Goal: Task Accomplishment & Management: Manage account settings

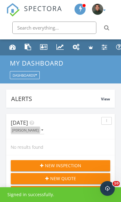
click at [38, 133] on button "[PERSON_NAME]" at bounding box center [28, 130] width 34 height 7
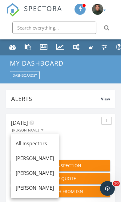
click at [41, 189] on div "[PERSON_NAME]" at bounding box center [35, 187] width 38 height 7
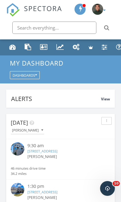
click at [75, 154] on div "[PERSON_NAME]" at bounding box center [64, 157] width 75 height 6
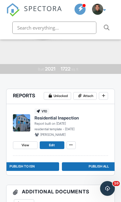
click at [74, 148] on button at bounding box center [71, 146] width 9 height 8
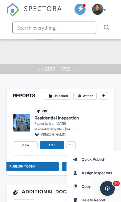
click at [94, 132] on div "[PERSON_NAME]" at bounding box center [72, 134] width 74 height 5
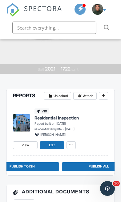
click at [44, 169] on button "Publish to ISN" at bounding box center [22, 167] width 74 height 9
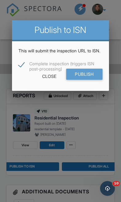
click at [88, 80] on input "Publish" at bounding box center [84, 74] width 36 height 11
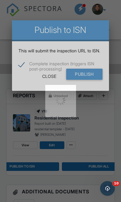
scroll to position [121, 0]
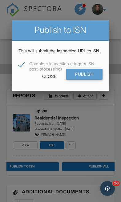
click at [49, 82] on div "Close" at bounding box center [49, 76] width 31 height 11
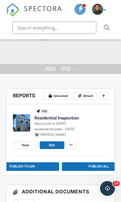
click at [19, 8] on img at bounding box center [13, 10] width 14 height 14
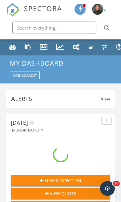
scroll to position [1055, 122]
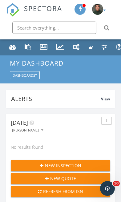
click at [34, 132] on div "[PERSON_NAME]" at bounding box center [27, 130] width 31 height 3
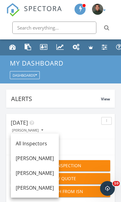
click at [39, 188] on div "[PERSON_NAME]" at bounding box center [35, 187] width 38 height 7
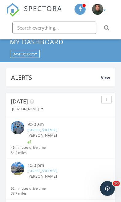
scroll to position [25, 0]
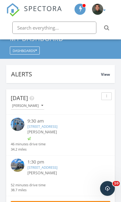
click at [56, 167] on link "5816 Creek Indian Dr, Sugar Hill, GA 30518" at bounding box center [42, 167] width 30 height 5
